Goal: Transaction & Acquisition: Subscribe to service/newsletter

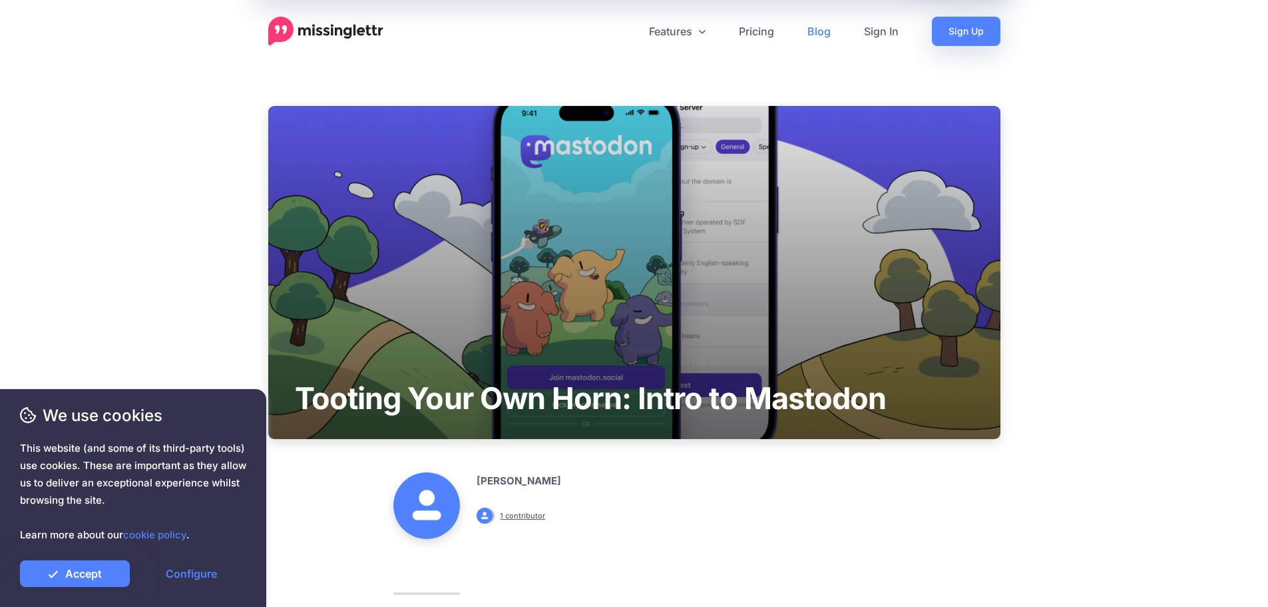
click at [350, 33] on img at bounding box center [325, 31] width 115 height 29
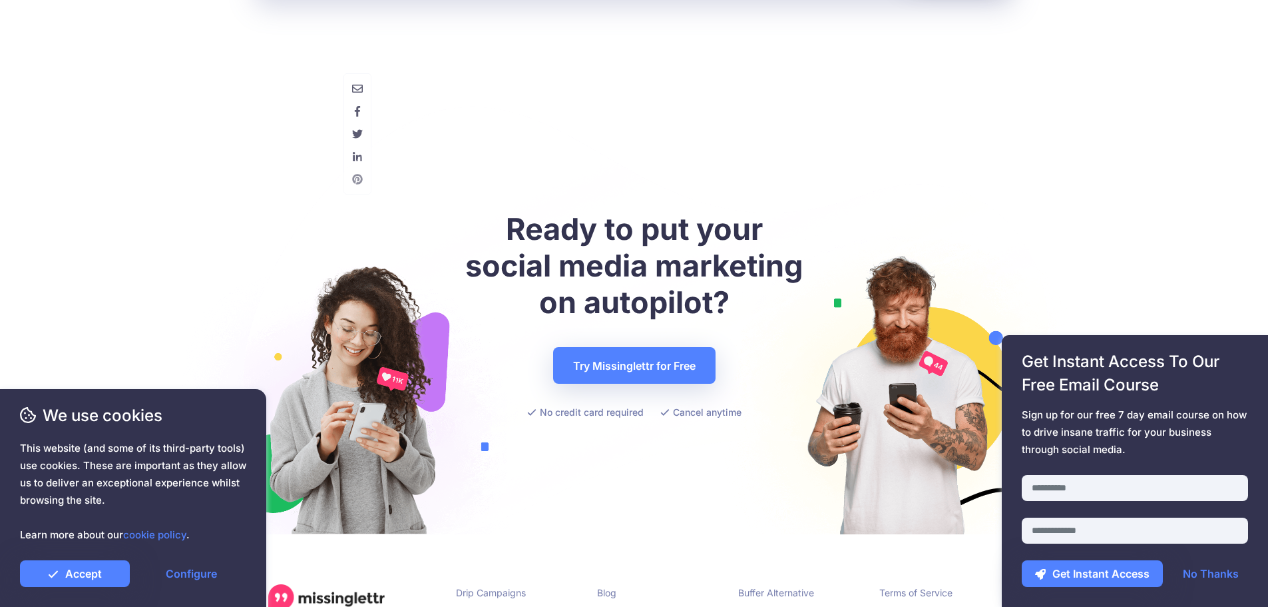
scroll to position [9910, 0]
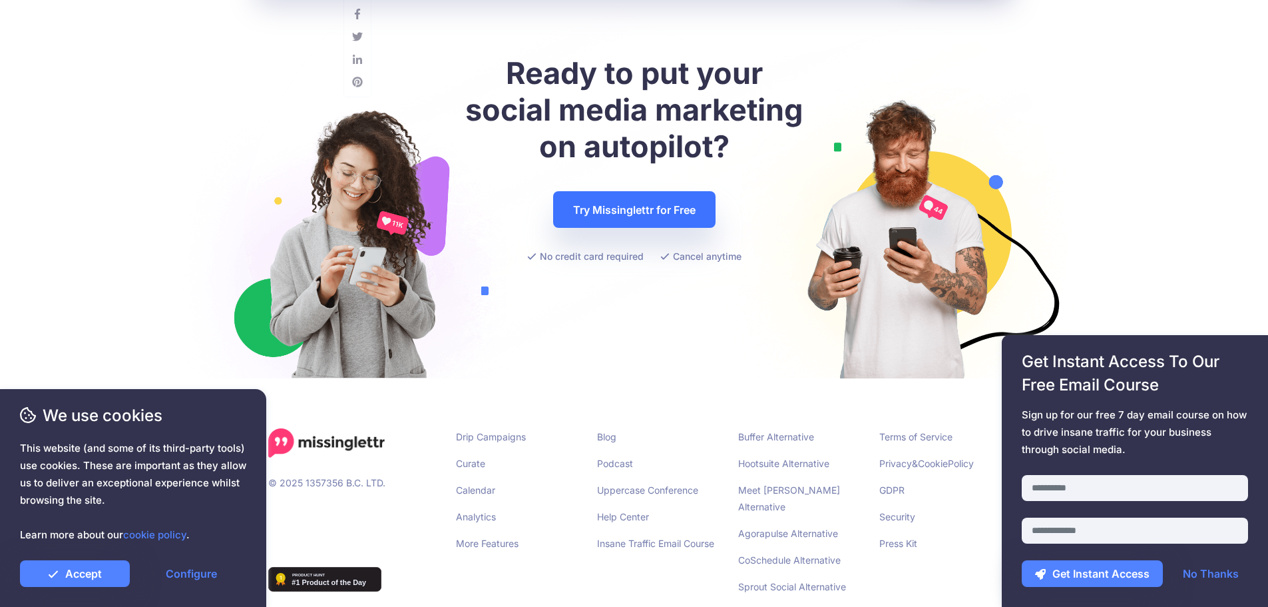
click at [623, 196] on link "Try Missinglettr for Free" at bounding box center [634, 209] width 162 height 37
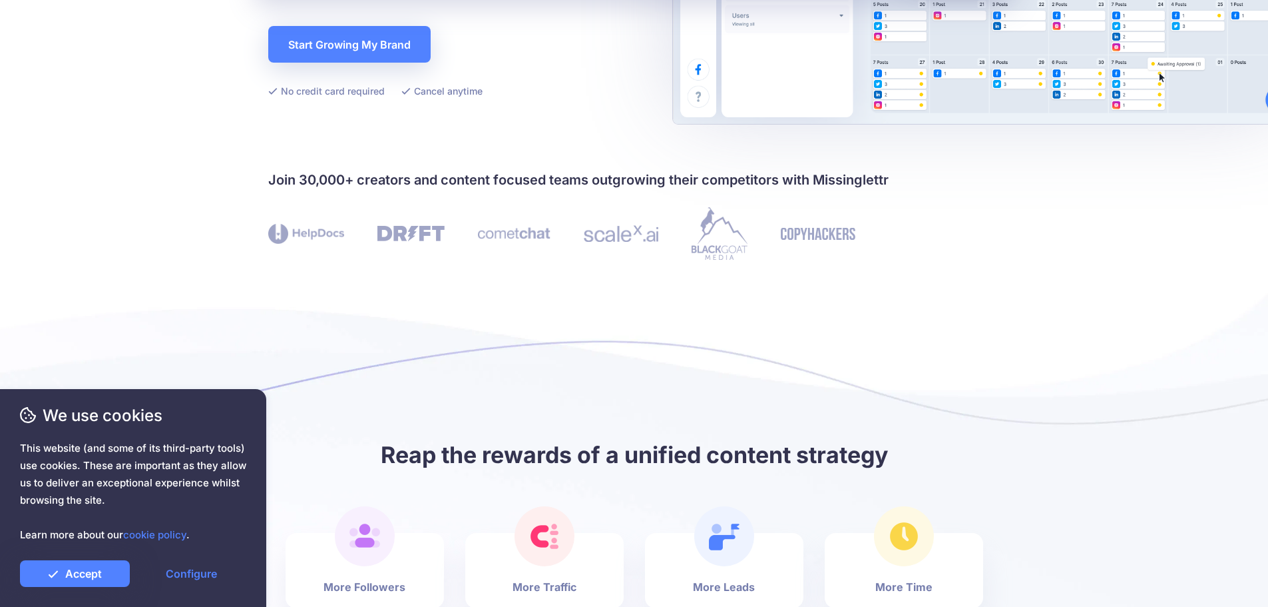
scroll to position [350, 0]
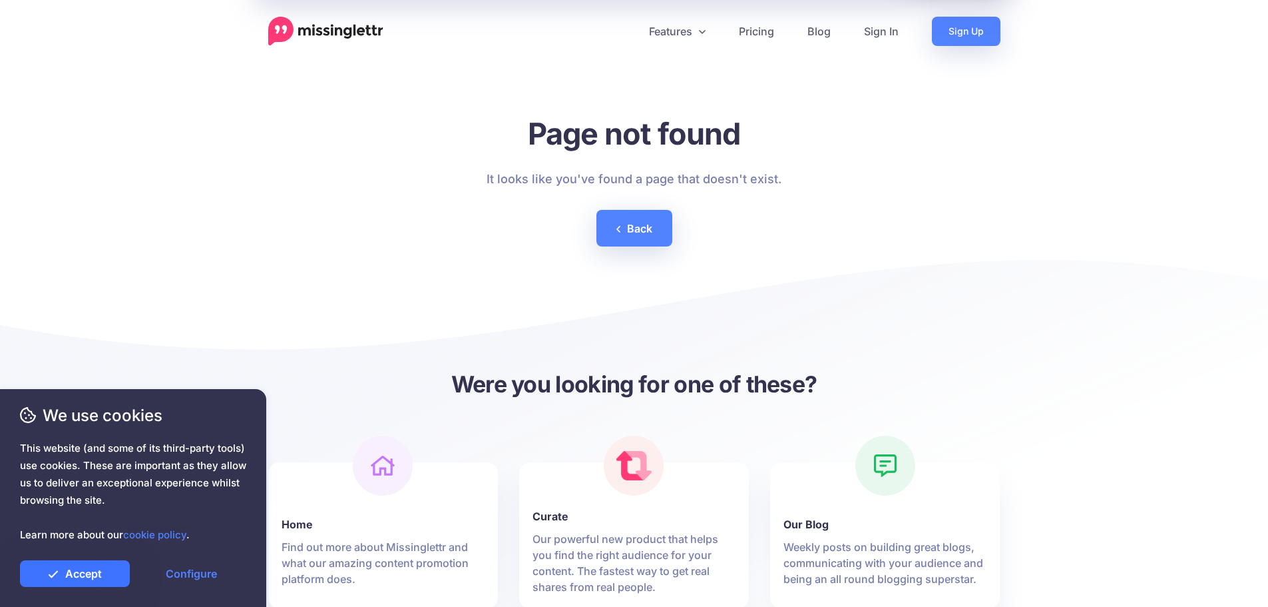
click at [88, 582] on link "Accept" at bounding box center [75, 573] width 110 height 27
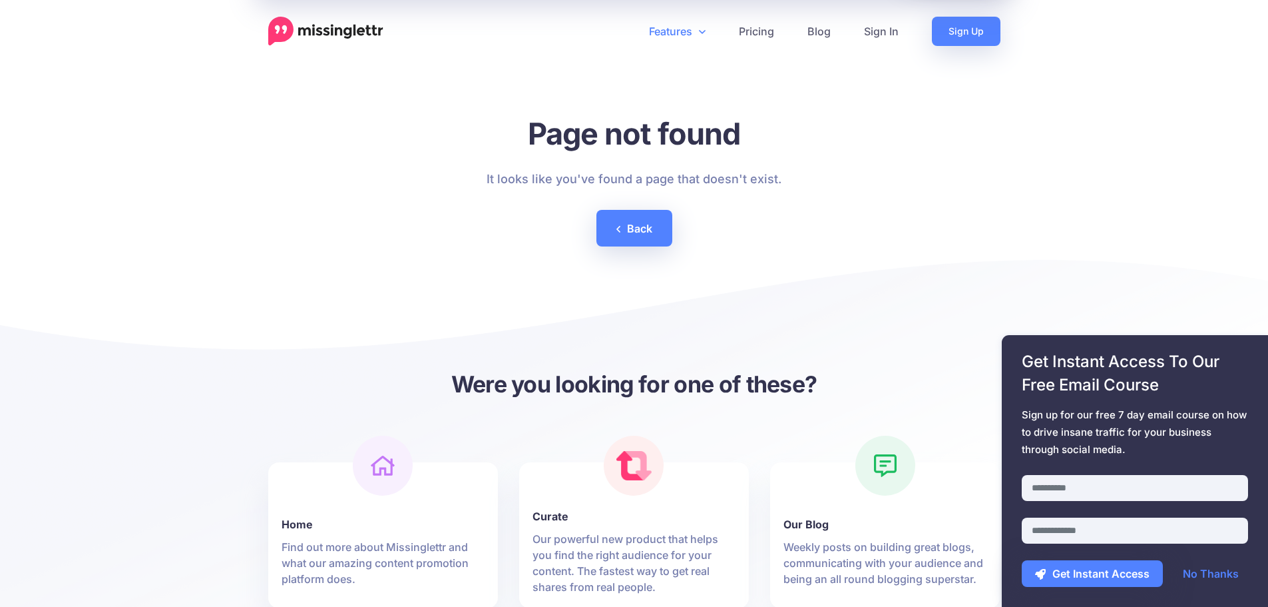
click at [699, 33] on icon at bounding box center [702, 31] width 7 height 11
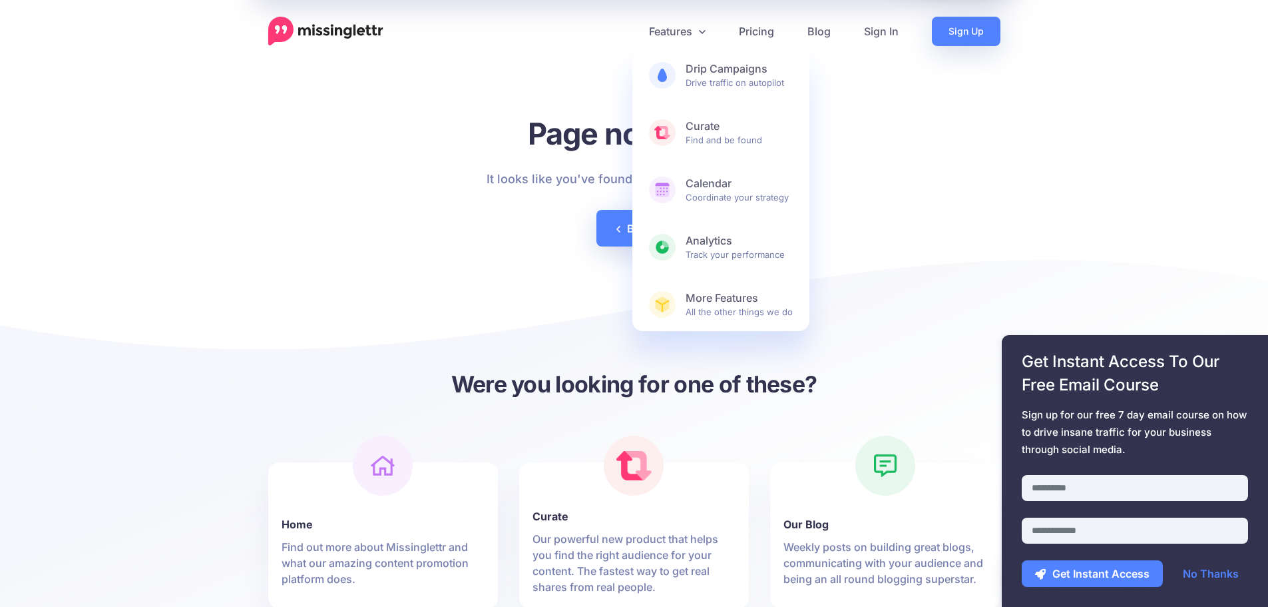
click at [853, 166] on div "Page not found It looks like you've found a page that doesn't exist. Back" at bounding box center [634, 191] width 732 height 170
